Goal: Register for event/course

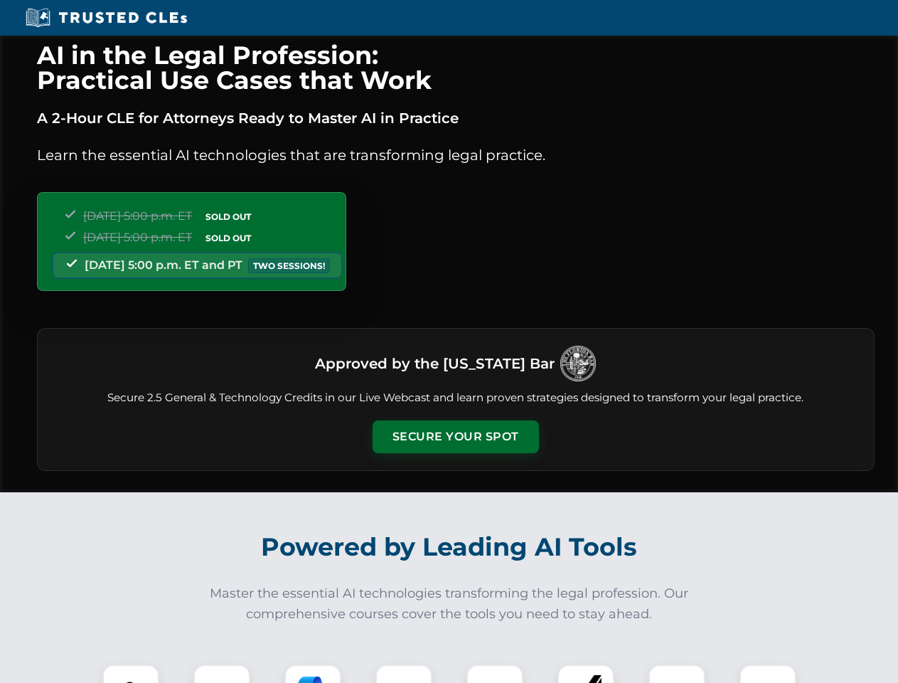
click at [455, 437] on button "Secure Your Spot" at bounding box center [456, 436] width 166 height 33
click at [131, 673] on img at bounding box center [130, 692] width 41 height 41
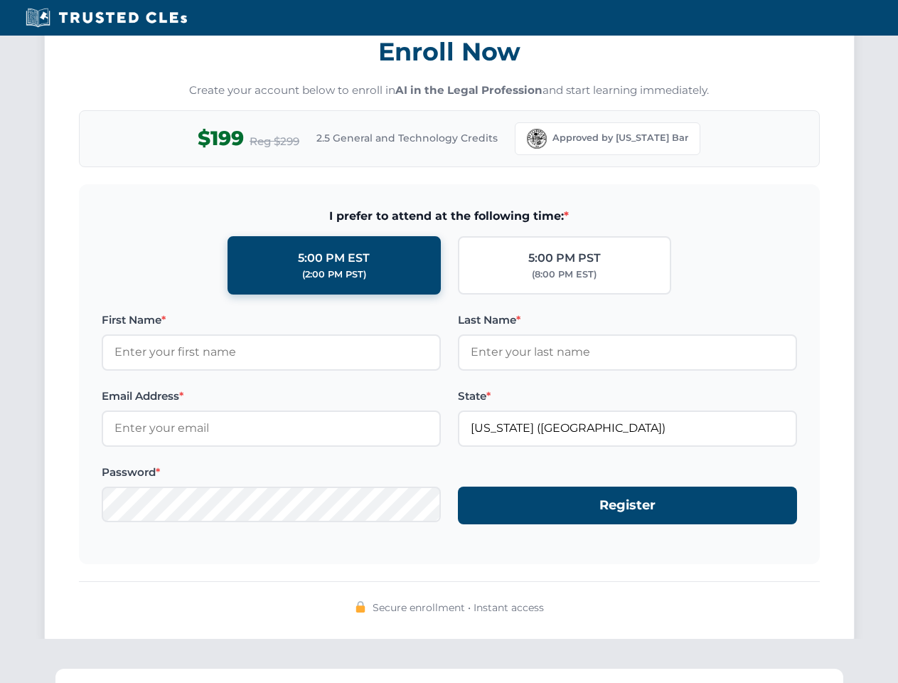
scroll to position [1396, 0]
